Goal: Task Accomplishment & Management: Manage account settings

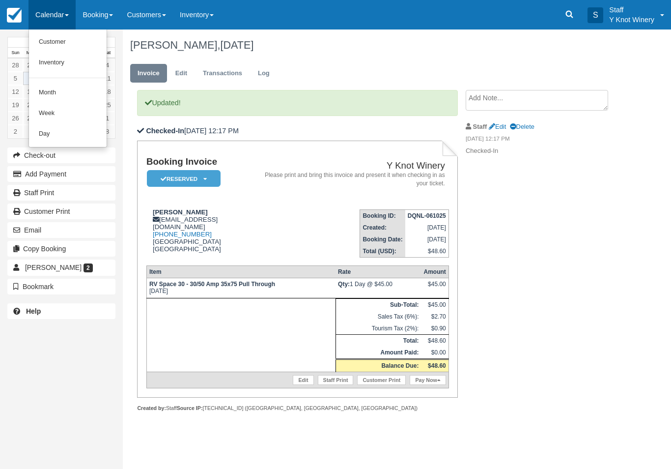
click at [50, 42] on link "Customer" at bounding box center [68, 42] width 78 height 21
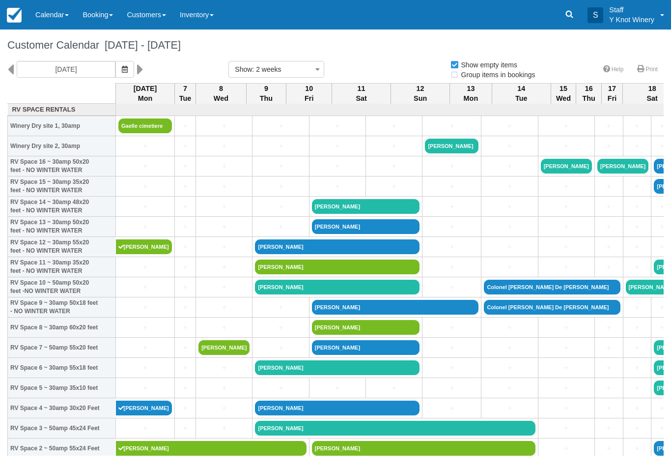
select select
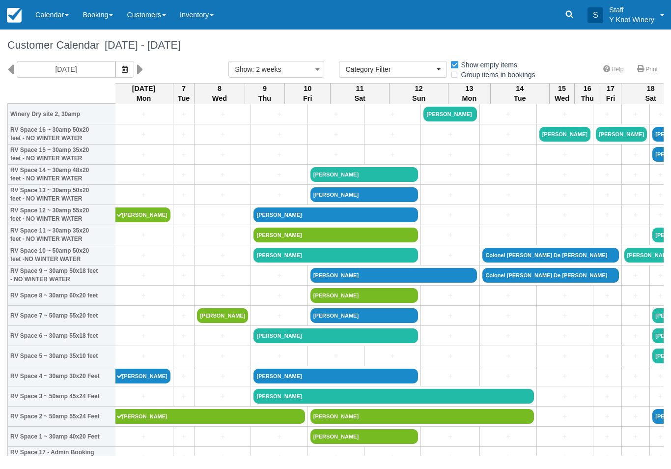
scroll to position [32, 1]
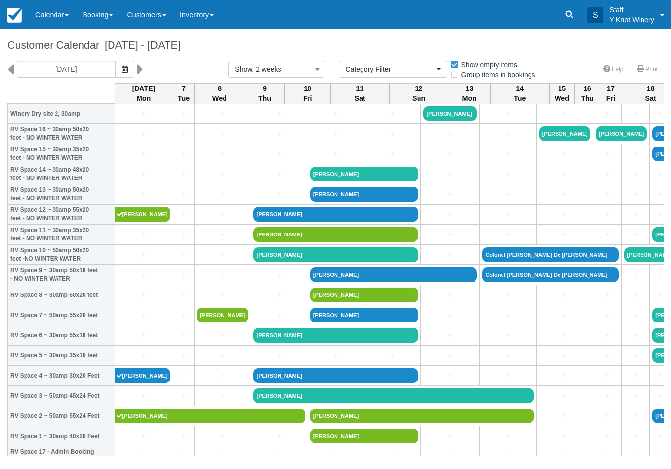
click at [130, 199] on link "+" at bounding box center [144, 194] width 54 height 10
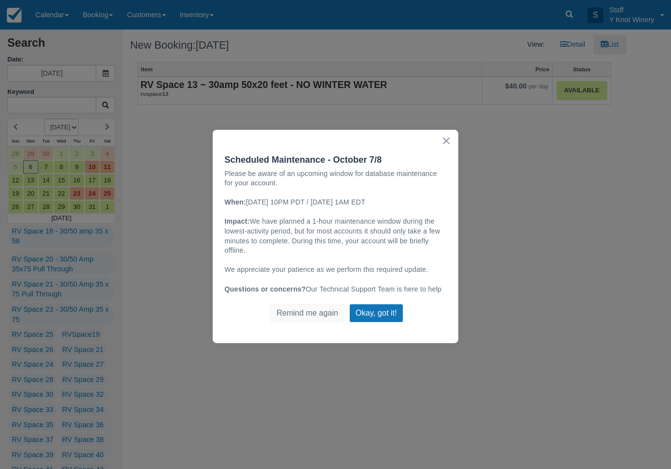
click at [382, 305] on button "Okay, got it!" at bounding box center [376, 313] width 54 height 19
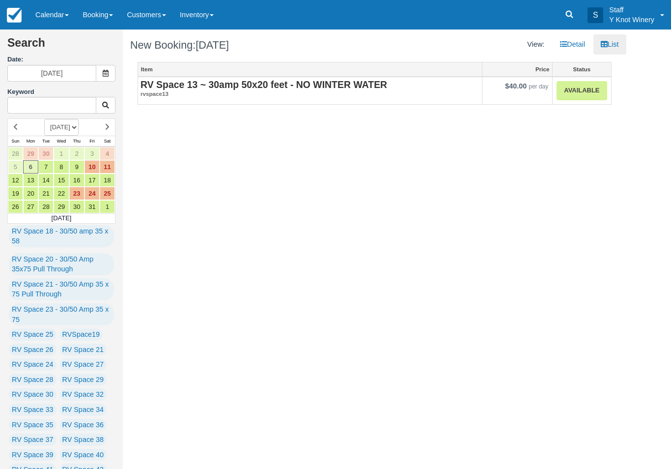
click at [574, 93] on link "Available" at bounding box center [582, 90] width 50 height 19
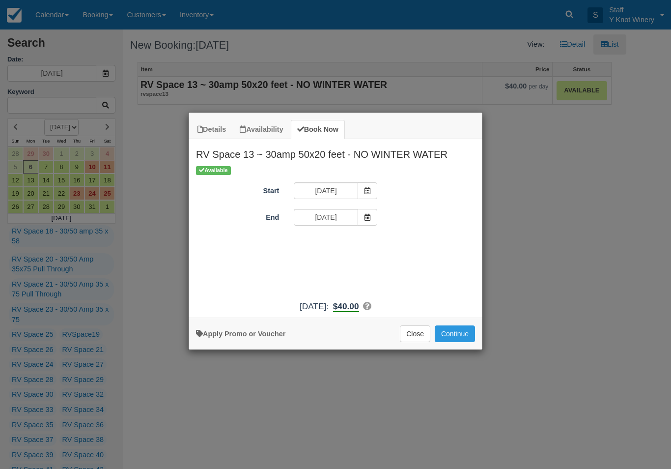
click at [371, 216] on span "Item Modal" at bounding box center [368, 217] width 20 height 17
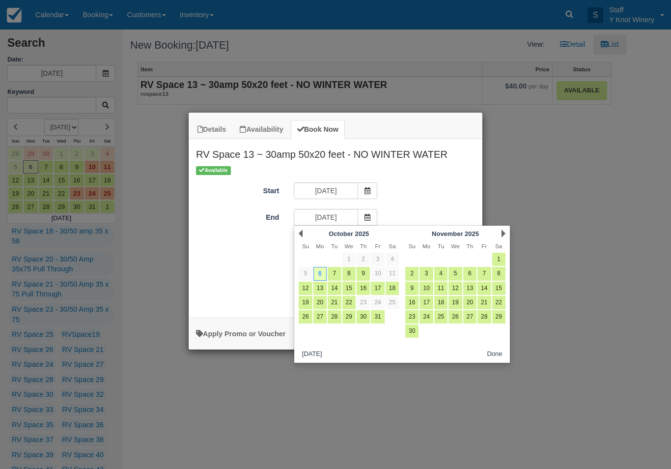
click at [456, 335] on td at bounding box center [455, 331] width 14 height 14
click at [416, 185] on div "Start 10/06/25" at bounding box center [336, 191] width 294 height 19
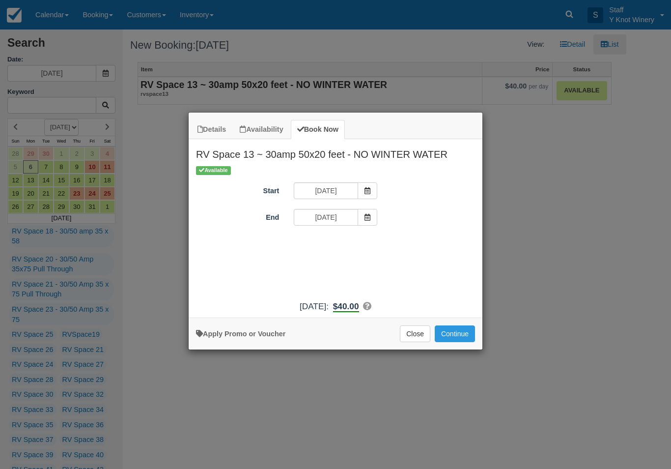
click at [453, 342] on button "Continue" at bounding box center [455, 333] width 40 height 17
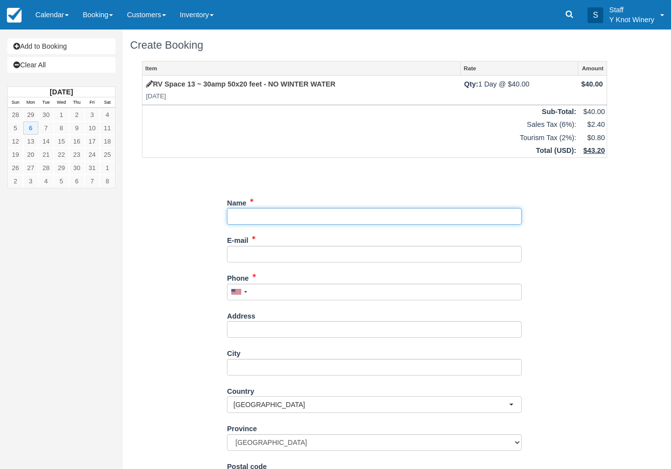
click at [251, 212] on input "Name" at bounding box center [374, 216] width 295 height 17
type input "Pam hergert"
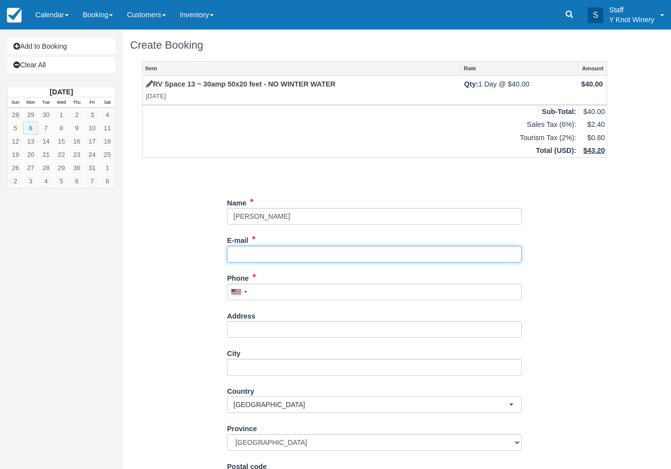
click at [266, 246] on input "E-mail" at bounding box center [374, 254] width 295 height 17
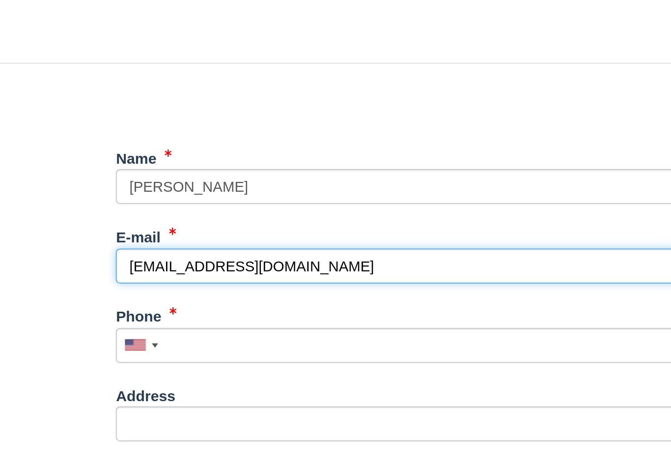
type input "hergertp@msn.com"
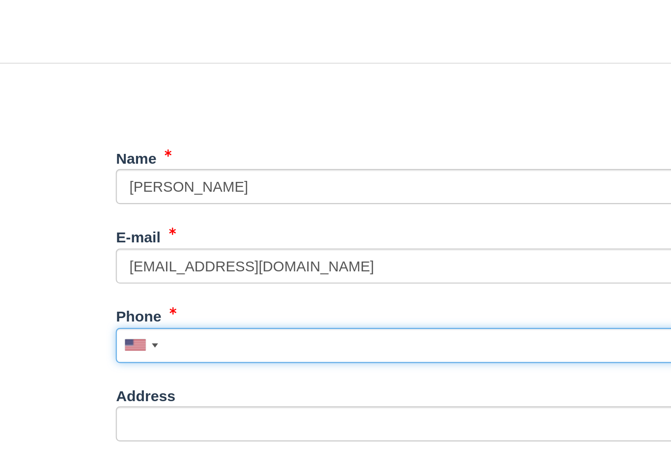
click at [227, 284] on input "Phone" at bounding box center [374, 292] width 295 height 17
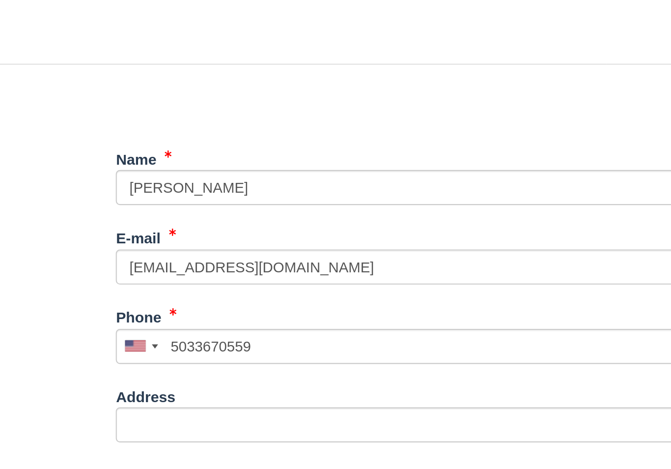
click at [227, 460] on button "Continue" at bounding box center [250, 468] width 47 height 17
type input "+15033670559"
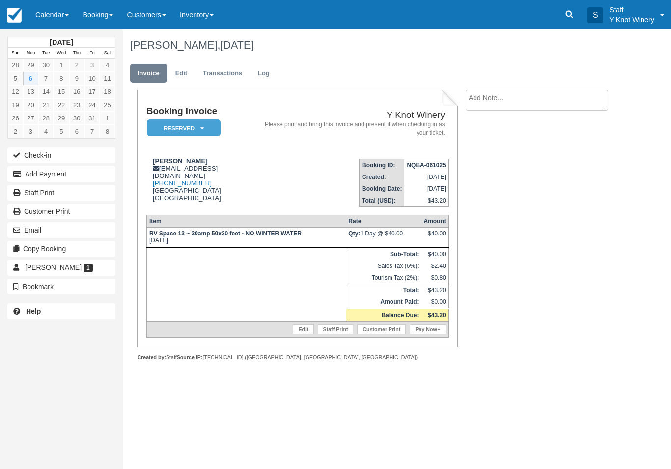
click at [39, 13] on link "Calendar" at bounding box center [51, 14] width 47 height 29
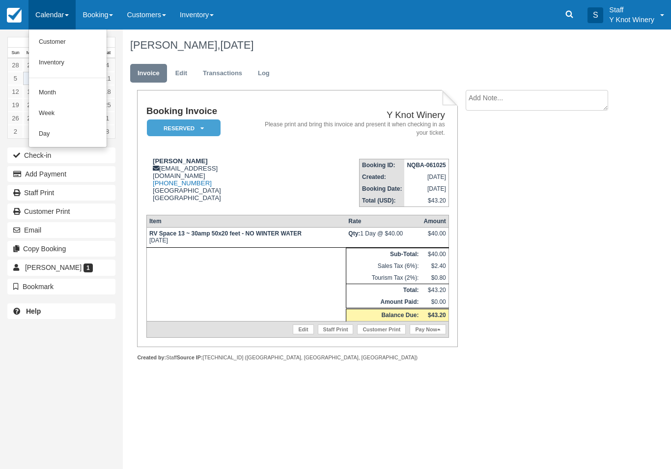
click at [53, 42] on link "Customer" at bounding box center [68, 42] width 78 height 21
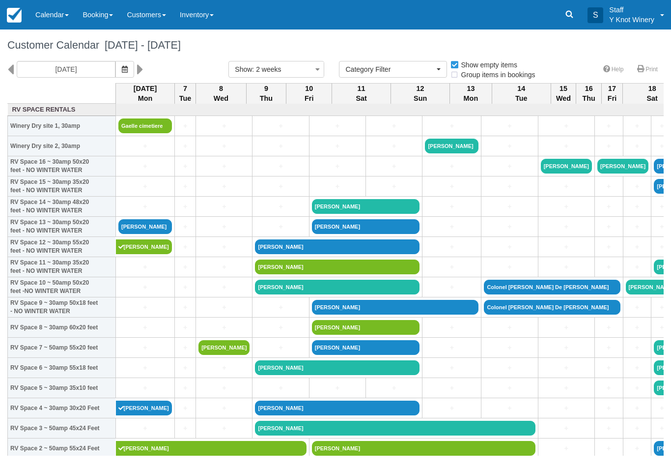
select select
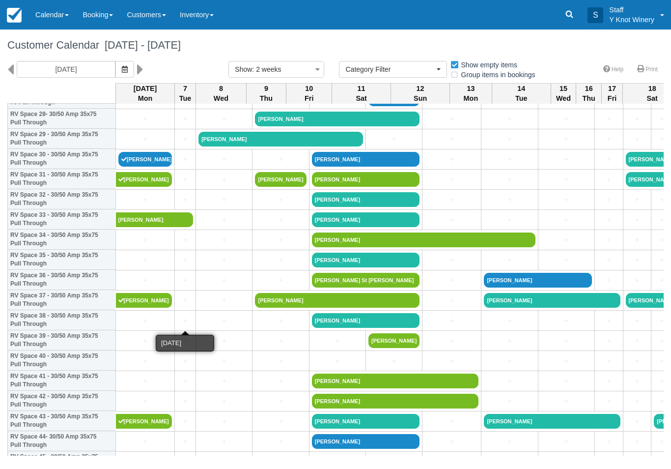
scroll to position [592, 0]
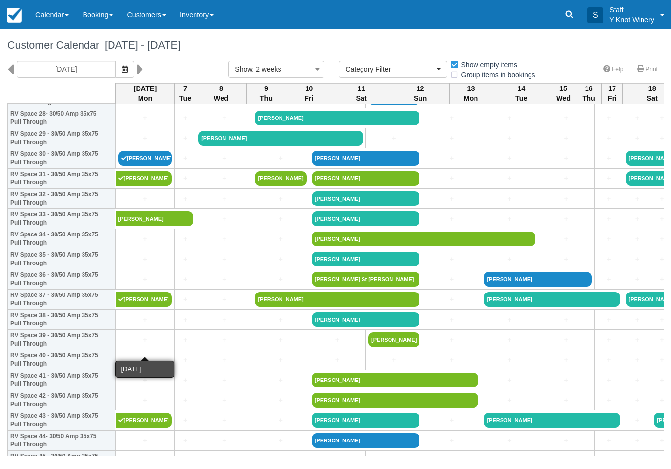
click at [133, 345] on link "+" at bounding box center [145, 340] width 54 height 10
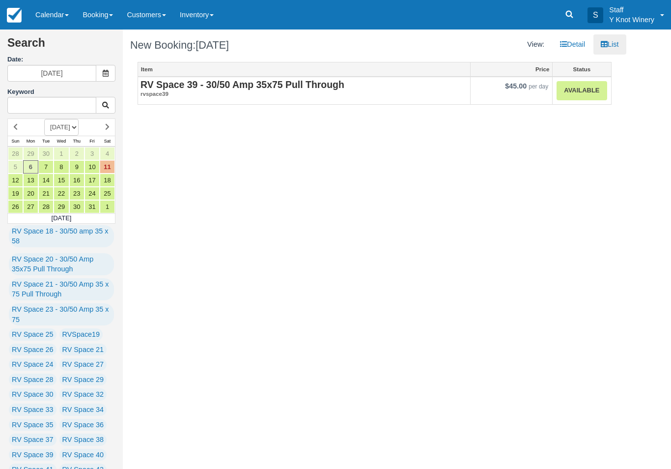
click at [587, 87] on link "Available" at bounding box center [582, 90] width 50 height 19
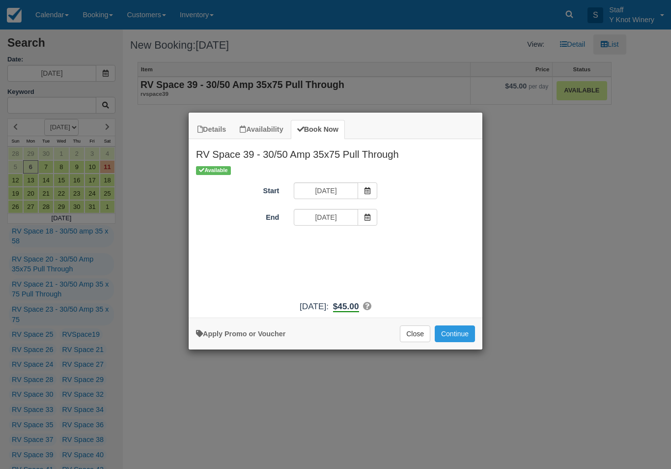
click at [455, 333] on button "Continue" at bounding box center [455, 333] width 40 height 17
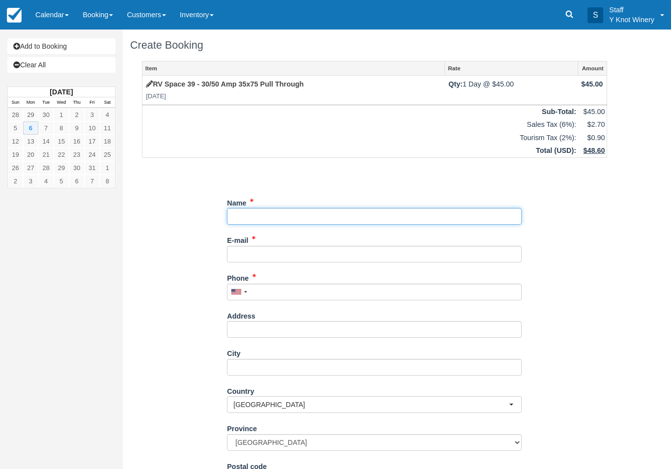
click at [264, 209] on input "Name" at bounding box center [374, 216] width 295 height 17
type input "[PERSON_NAME]"
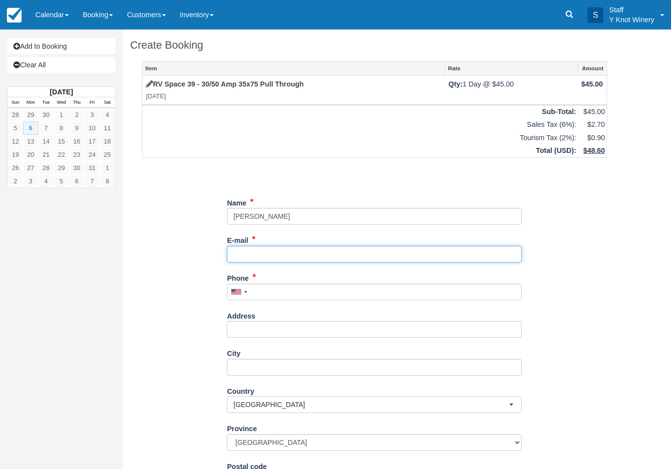
click at [291, 246] on input "E-mail" at bounding box center [374, 254] width 295 height 17
type input "[PERSON_NAME][EMAIL_ADDRESS][PERSON_NAME][DOMAIN_NAME]"
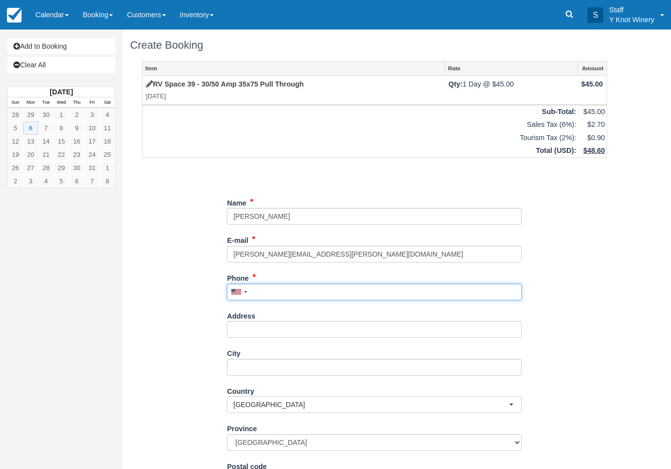
click at [271, 285] on input "Phone" at bounding box center [374, 292] width 295 height 17
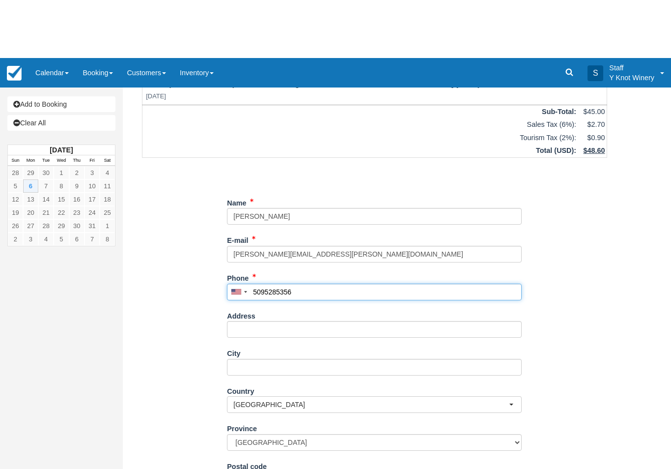
scroll to position [79, 0]
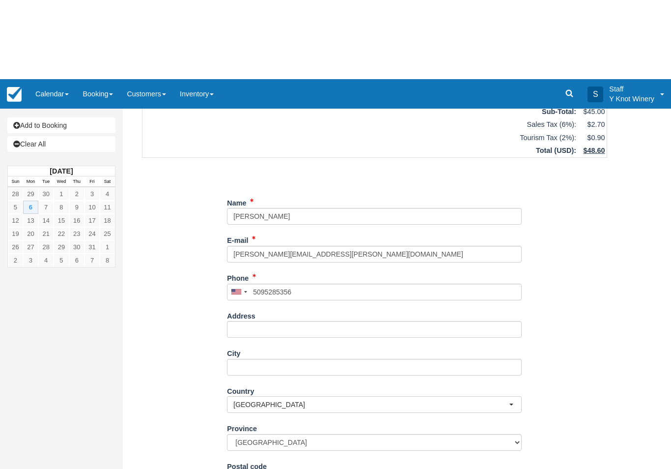
click at [245, 468] on button "Continue" at bounding box center [250, 472] width 47 height 17
type input "[PHONE_NUMBER]"
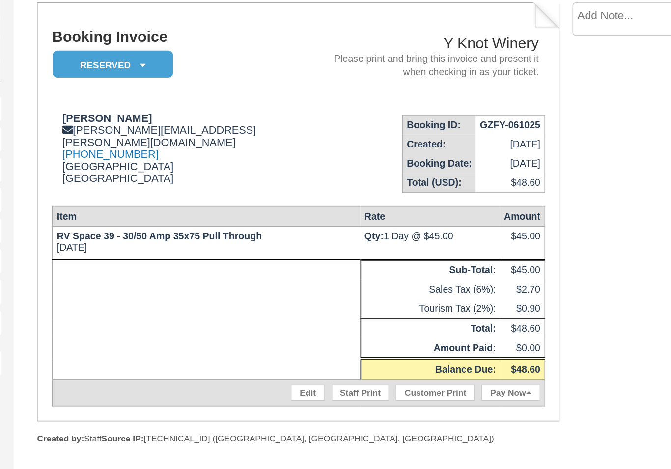
click at [293, 324] on link "Edit" at bounding box center [303, 329] width 21 height 10
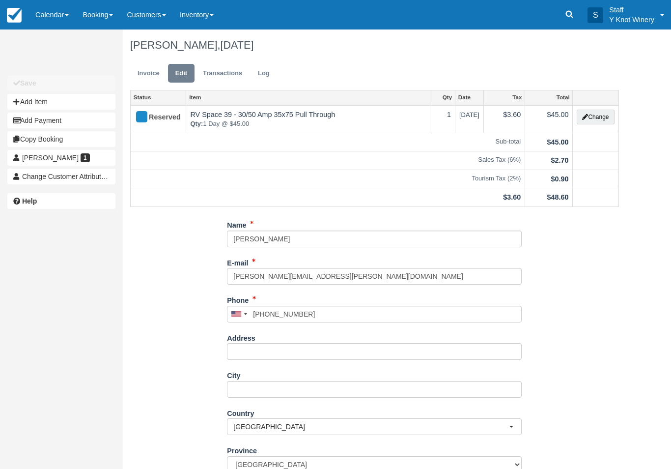
click at [595, 114] on button "Change" at bounding box center [595, 117] width 37 height 15
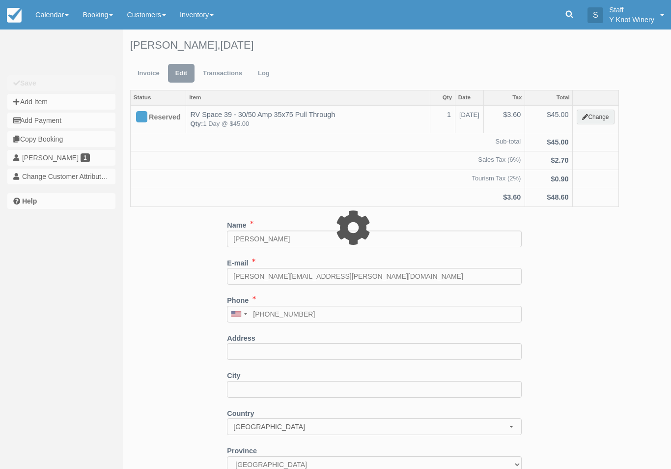
type input "45.00"
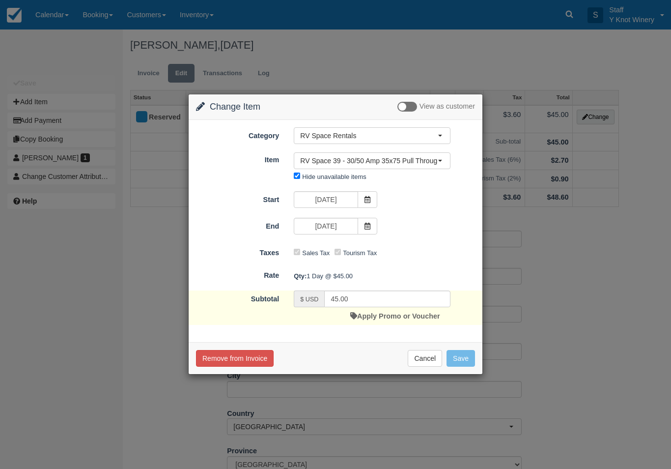
click at [396, 313] on link "Apply Promo or Voucher" at bounding box center [394, 316] width 89 height 8
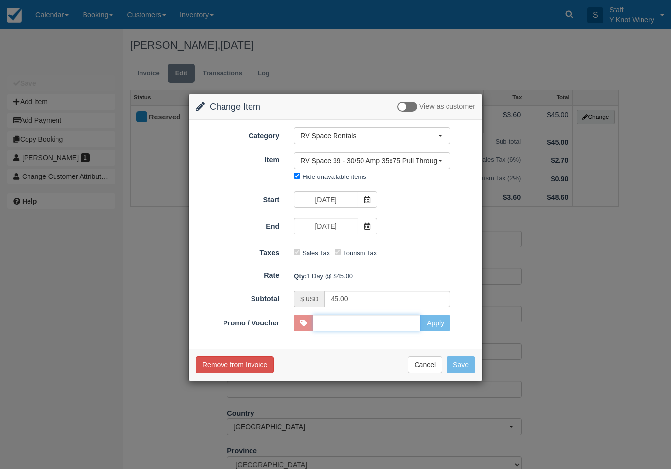
click at [408, 323] on input "Promo / Voucher" at bounding box center [367, 322] width 108 height 17
type input "GSAM"
click at [441, 317] on button "Apply" at bounding box center [436, 322] width 30 height 17
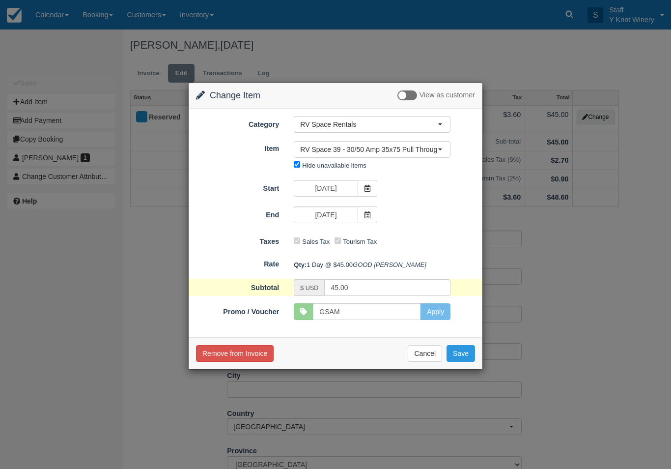
click at [465, 362] on button "Save" at bounding box center [461, 353] width 28 height 17
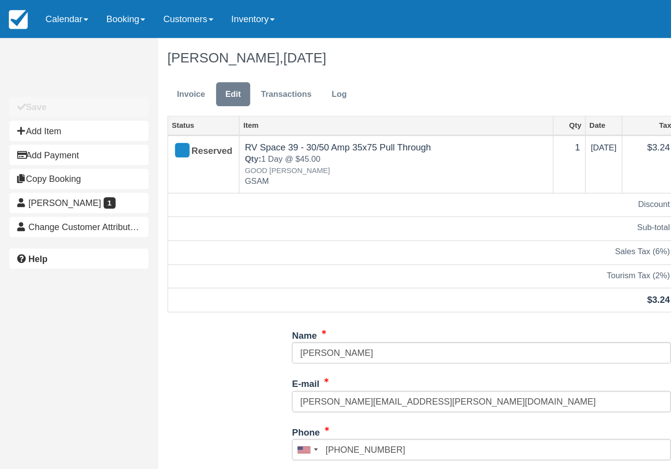
click at [57, 15] on link "Calendar" at bounding box center [51, 14] width 47 height 29
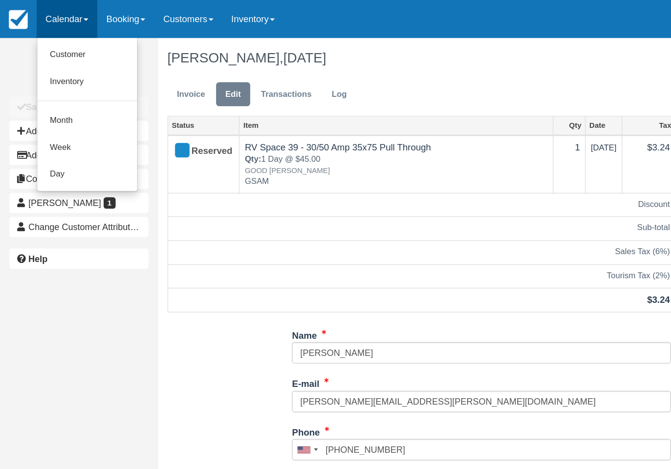
click at [62, 41] on link "Customer" at bounding box center [68, 42] width 78 height 21
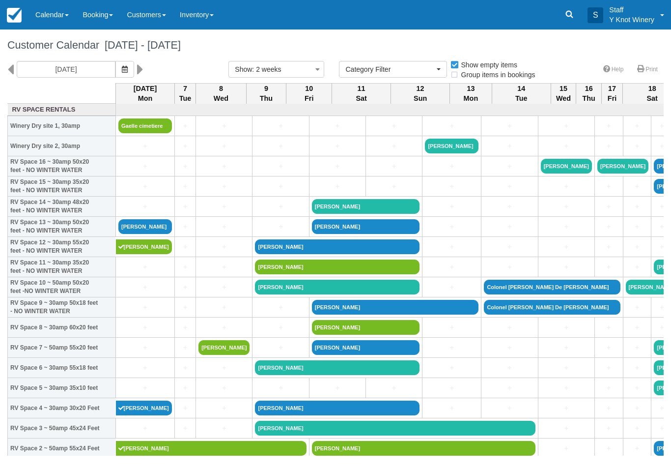
select select
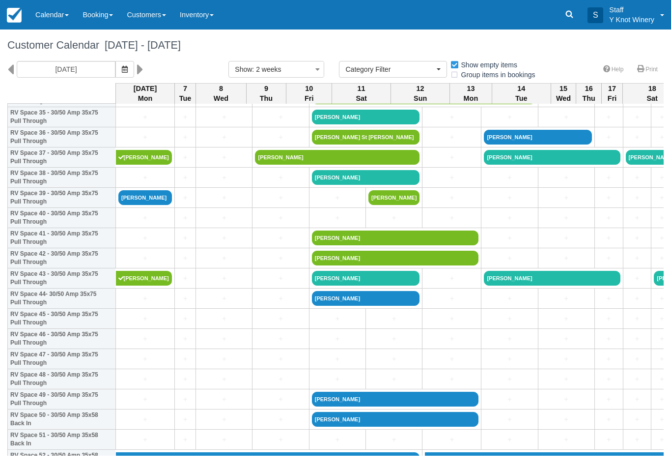
scroll to position [735, 0]
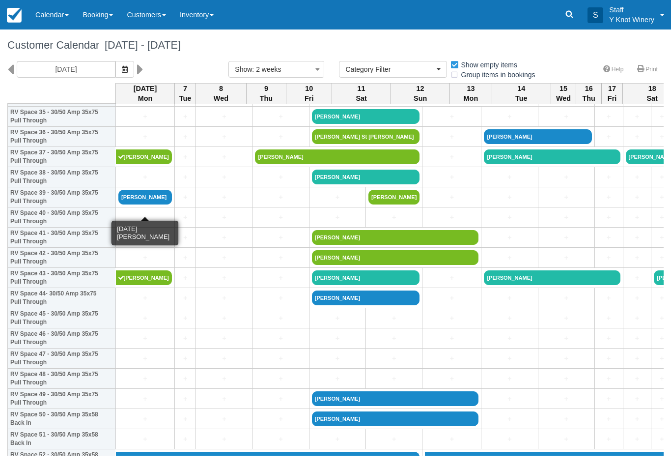
click at [138, 204] on link "[PERSON_NAME]" at bounding box center [145, 197] width 54 height 15
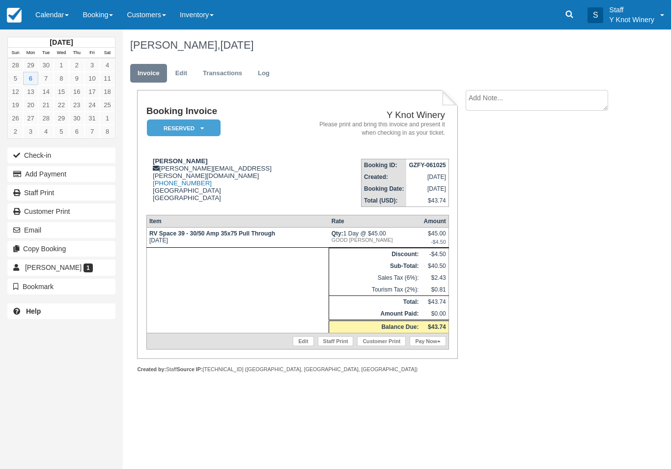
click at [53, 151] on button "Check-in" at bounding box center [61, 155] width 108 height 16
